Goal: Information Seeking & Learning: Learn about a topic

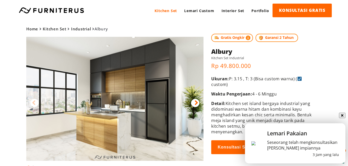
click at [131, 71] on img at bounding box center [114, 99] width 177 height 124
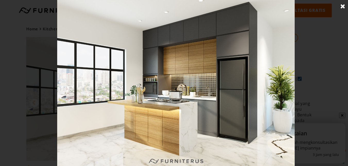
click at [345, 8] on link at bounding box center [342, 6] width 13 height 13
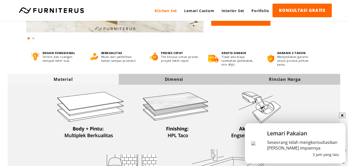
scroll to position [129, 0]
click at [176, 82] on div "Dimensi" at bounding box center [173, 79] width 111 height 6
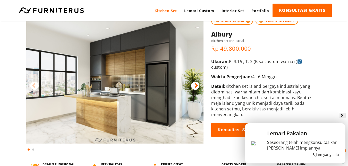
scroll to position [26, 0]
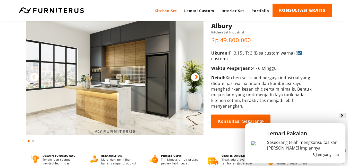
click at [193, 78] on div at bounding box center [195, 77] width 8 height 8
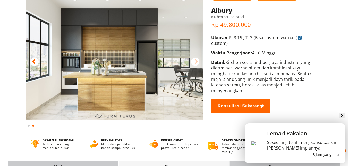
scroll to position [0, 0]
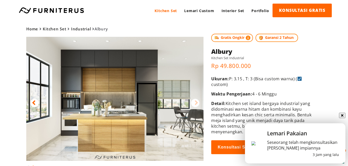
click at [32, 102] on icon at bounding box center [34, 102] width 4 height 7
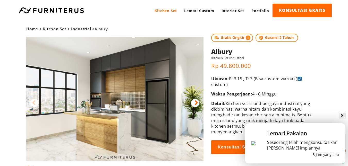
click at [195, 105] on icon at bounding box center [196, 102] width 4 height 7
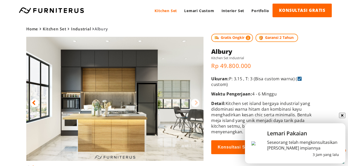
click at [103, 80] on img at bounding box center [114, 99] width 177 height 124
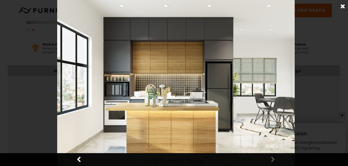
scroll to position [145, 0]
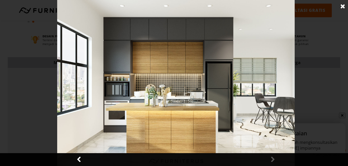
click at [201, 82] on img at bounding box center [175, 83] width 237 height 166
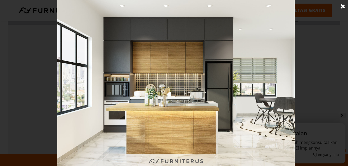
scroll to position [222, 0]
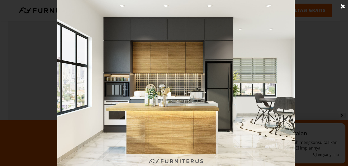
drag, startPoint x: 199, startPoint y: 50, endPoint x: 234, endPoint y: 42, distance: 36.0
click at [200, 49] on img at bounding box center [175, 83] width 237 height 166
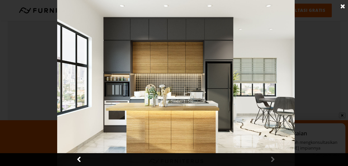
click at [344, 7] on link at bounding box center [342, 6] width 13 height 13
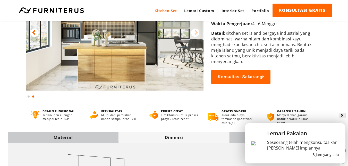
scroll to position [0, 0]
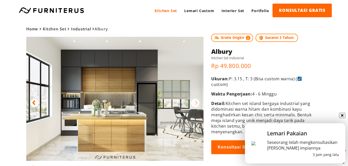
click at [32, 102] on icon at bounding box center [34, 102] width 4 height 7
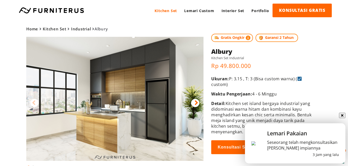
click at [116, 108] on img at bounding box center [114, 99] width 177 height 124
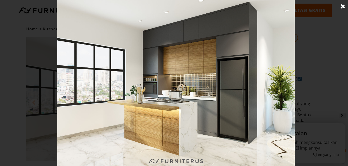
click at [202, 91] on img at bounding box center [175, 83] width 237 height 166
click at [180, 125] on img at bounding box center [175, 83] width 237 height 166
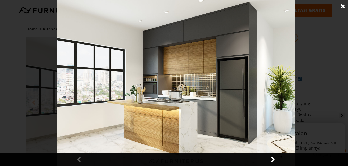
click at [340, 7] on link at bounding box center [342, 6] width 13 height 13
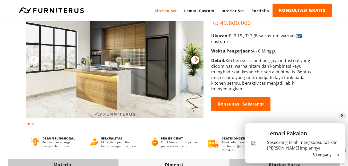
scroll to position [26, 0]
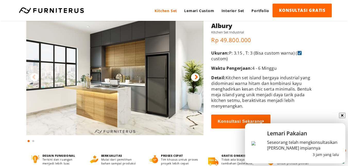
click at [195, 78] on icon at bounding box center [196, 76] width 4 height 7
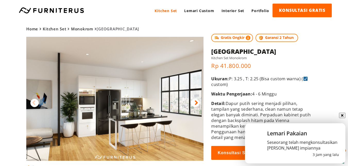
scroll to position [26, 0]
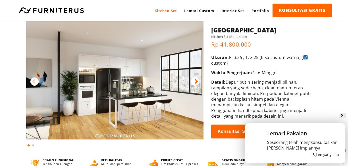
click at [99, 80] on img at bounding box center [114, 77] width 177 height 124
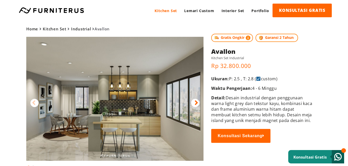
click at [196, 99] on icon at bounding box center [196, 102] width 4 height 7
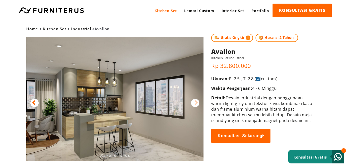
click at [120, 104] on img at bounding box center [114, 99] width 177 height 124
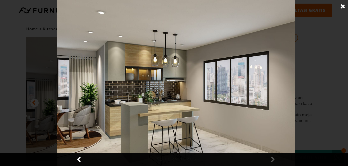
click at [178, 95] on img at bounding box center [175, 83] width 237 height 166
